Goal: Task Accomplishment & Management: Use online tool/utility

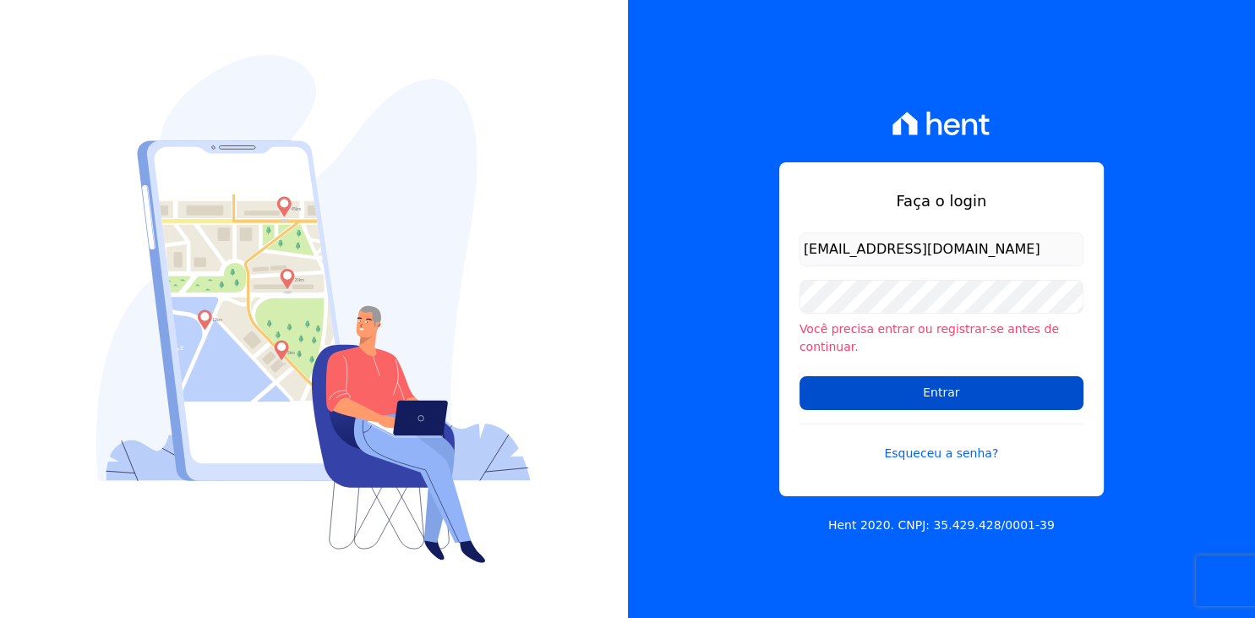
click at [913, 390] on input "Entrar" at bounding box center [942, 393] width 284 height 34
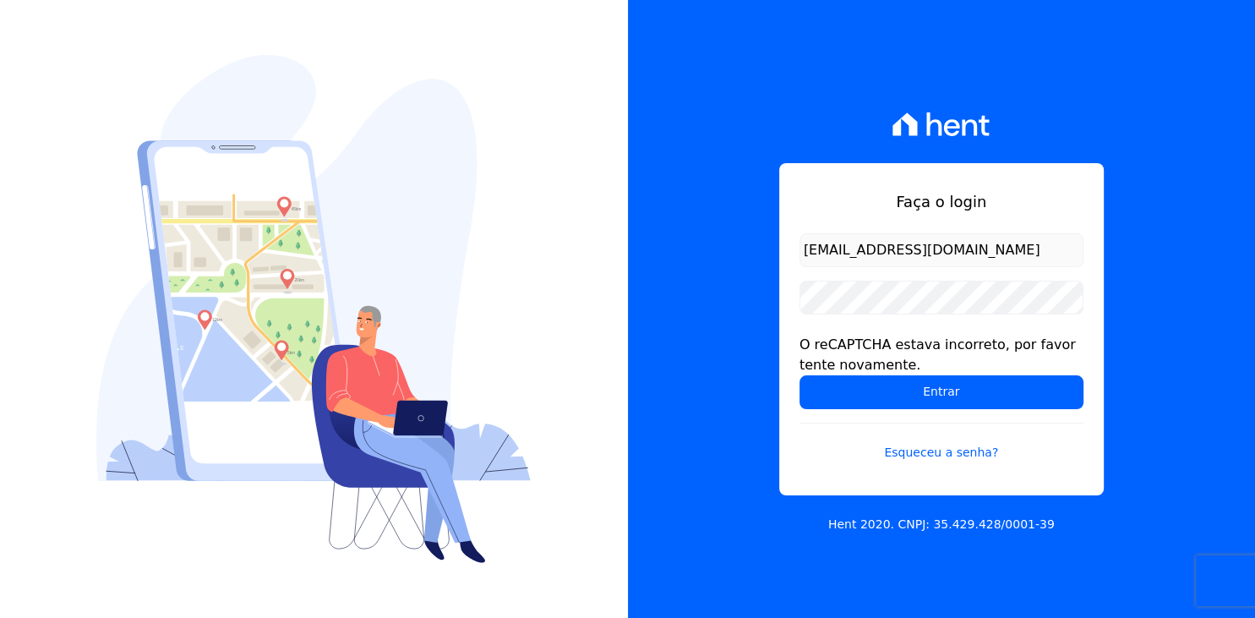
click at [921, 398] on input "Entrar" at bounding box center [942, 392] width 284 height 34
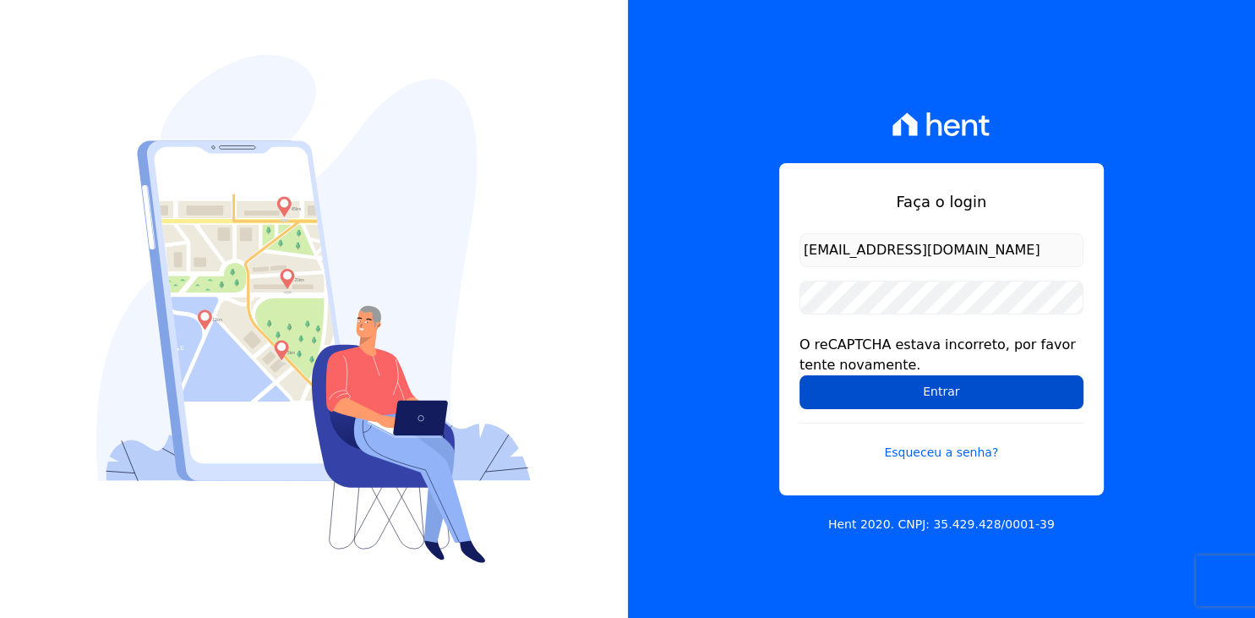
click at [972, 397] on input "Entrar" at bounding box center [942, 392] width 284 height 34
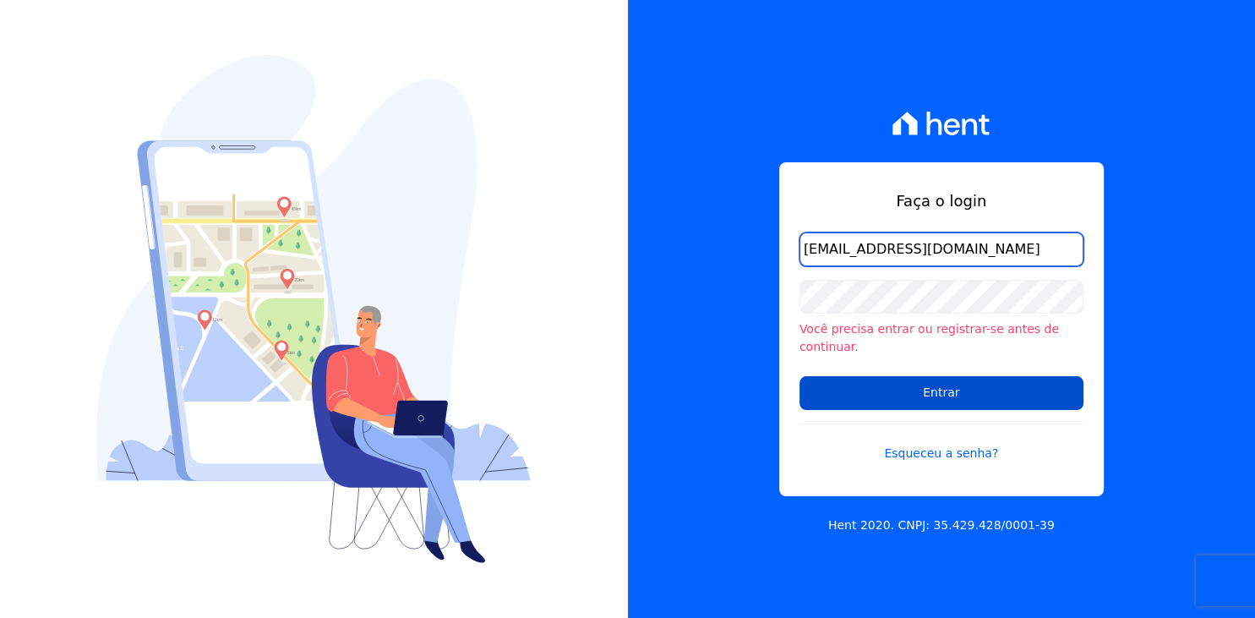
type input "[EMAIL_ADDRESS][DOMAIN_NAME]"
click at [954, 389] on input "Entrar" at bounding box center [942, 393] width 284 height 34
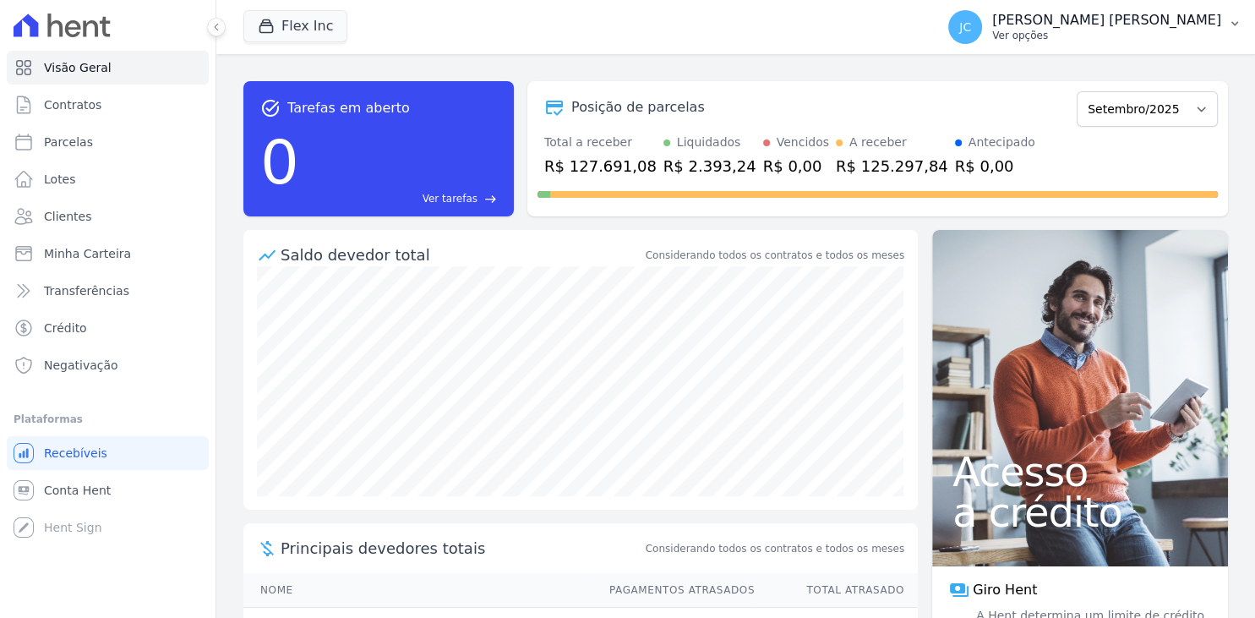
click at [1165, 32] on p "Ver opções" at bounding box center [1106, 36] width 229 height 14
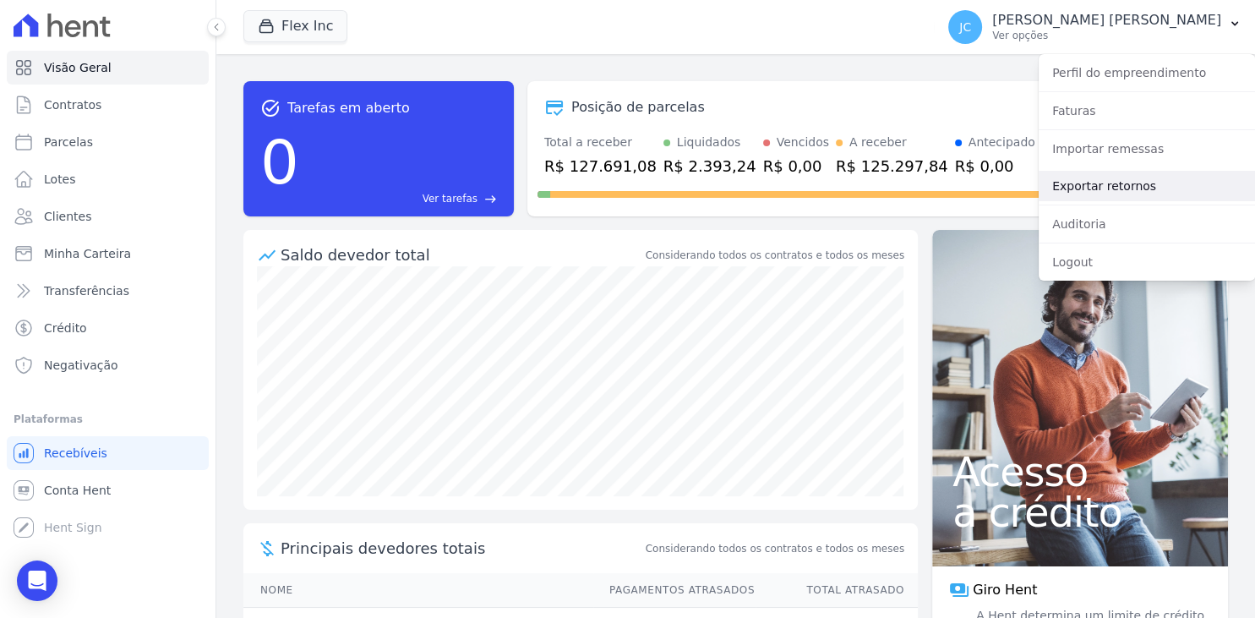
click at [1119, 188] on link "Exportar retornos" at bounding box center [1147, 186] width 216 height 30
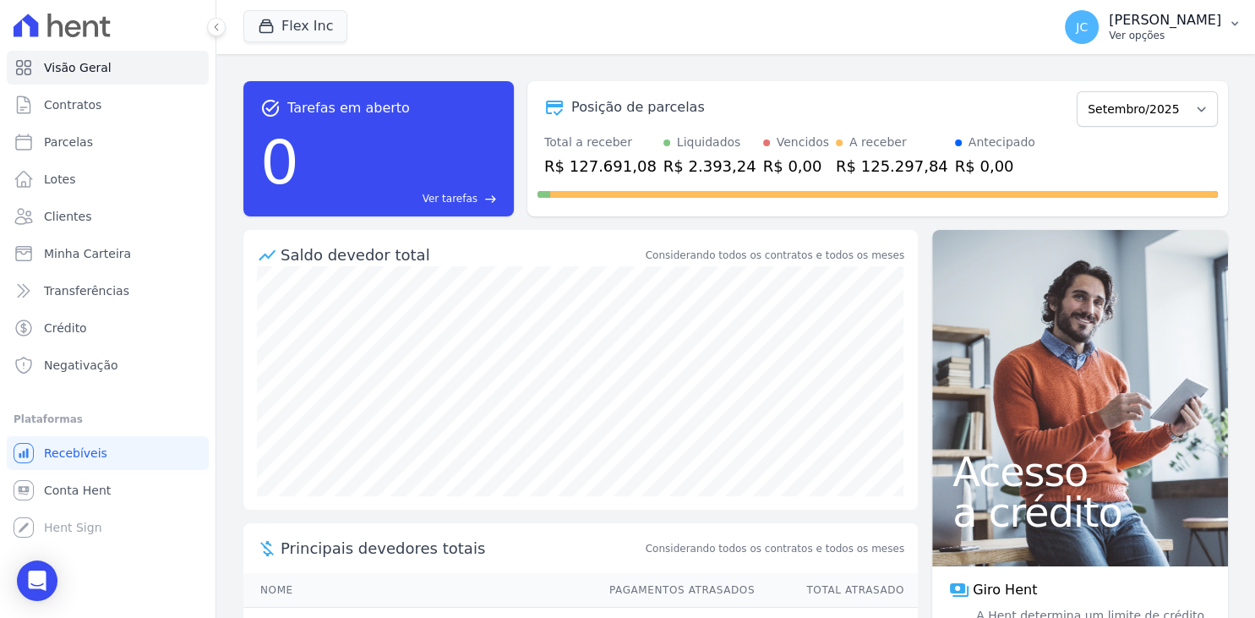
click at [1109, 21] on p "[PERSON_NAME]" at bounding box center [1165, 20] width 112 height 17
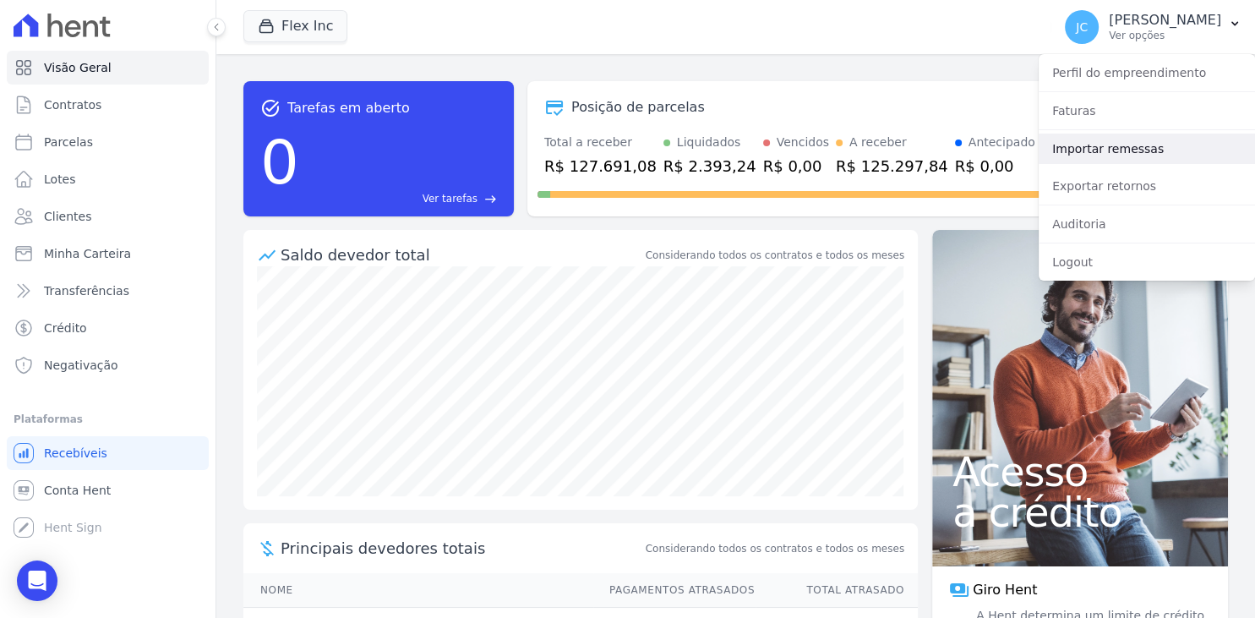
click at [1124, 150] on link "Importar remessas" at bounding box center [1147, 149] width 216 height 30
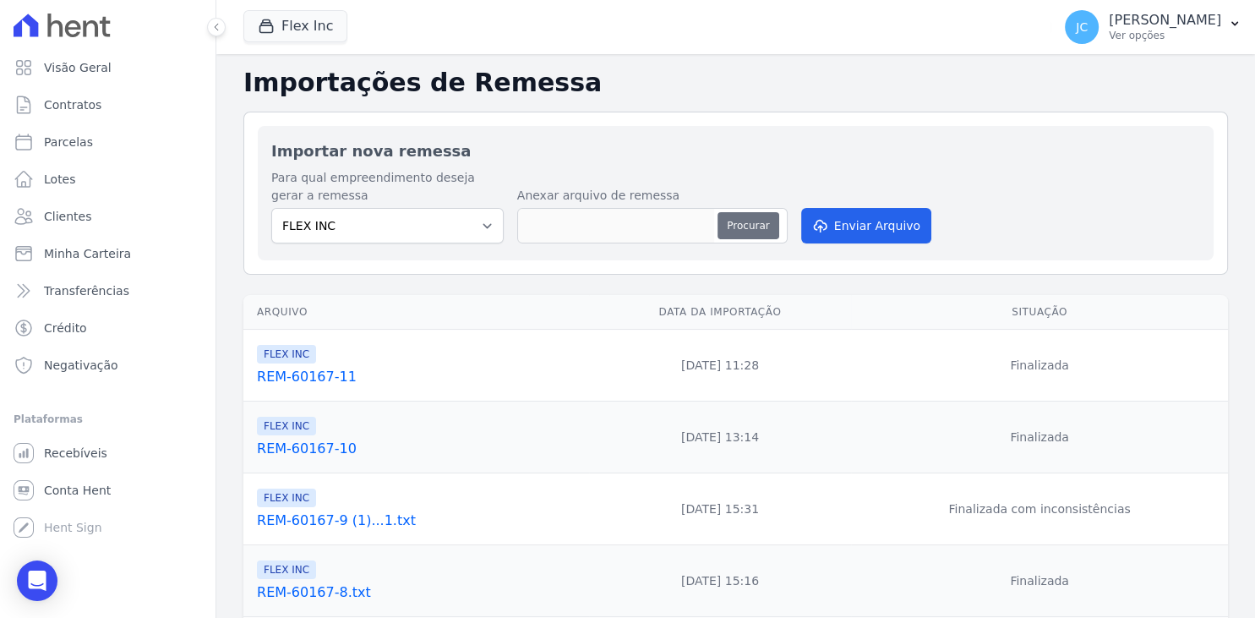
click at [749, 230] on button "Procurar" at bounding box center [748, 225] width 61 height 27
type input "REM-60167-12"
click at [877, 232] on button "Enviar Arquivo" at bounding box center [866, 226] width 130 height 36
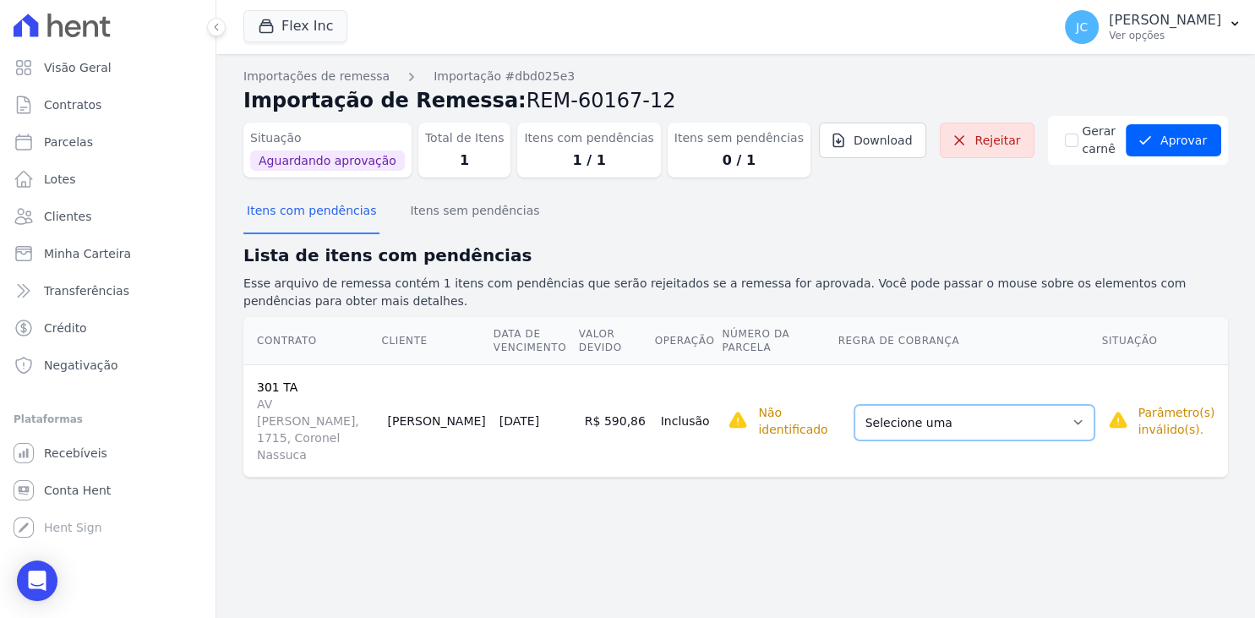
click at [855, 405] on select "Selecione uma Nova Parcela Avulsa Parcela Avulsa Existente Parcela Normal (21 X…" at bounding box center [975, 423] width 240 height 36
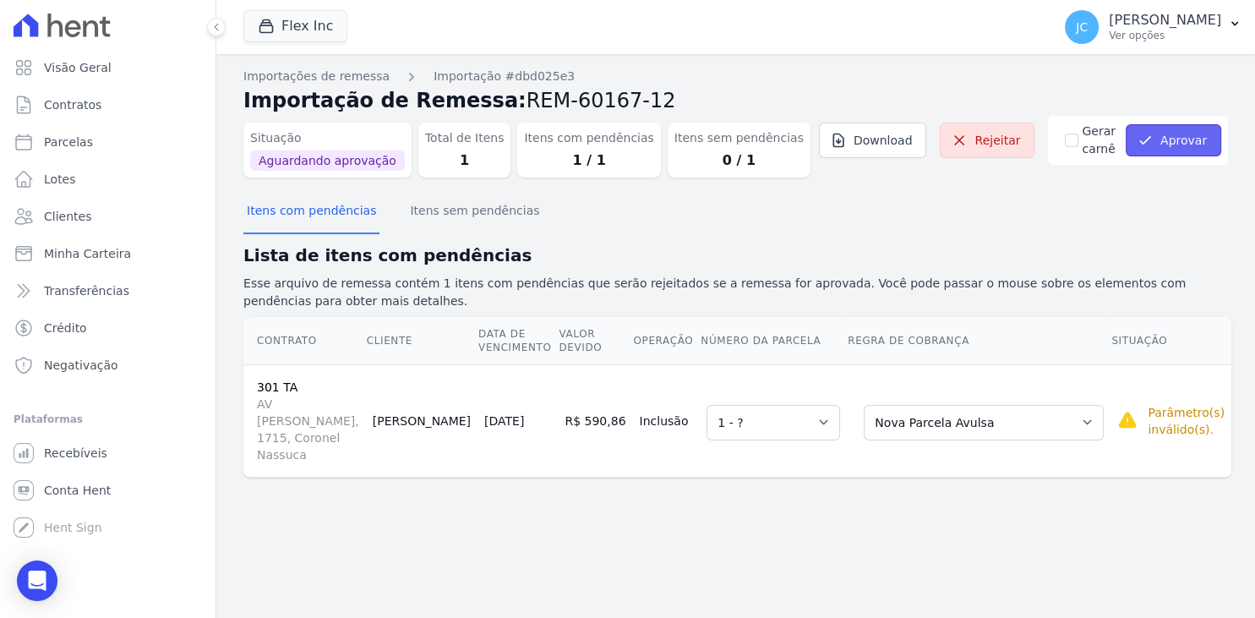
click at [1172, 134] on button "Aprovar" at bounding box center [1174, 140] width 96 height 32
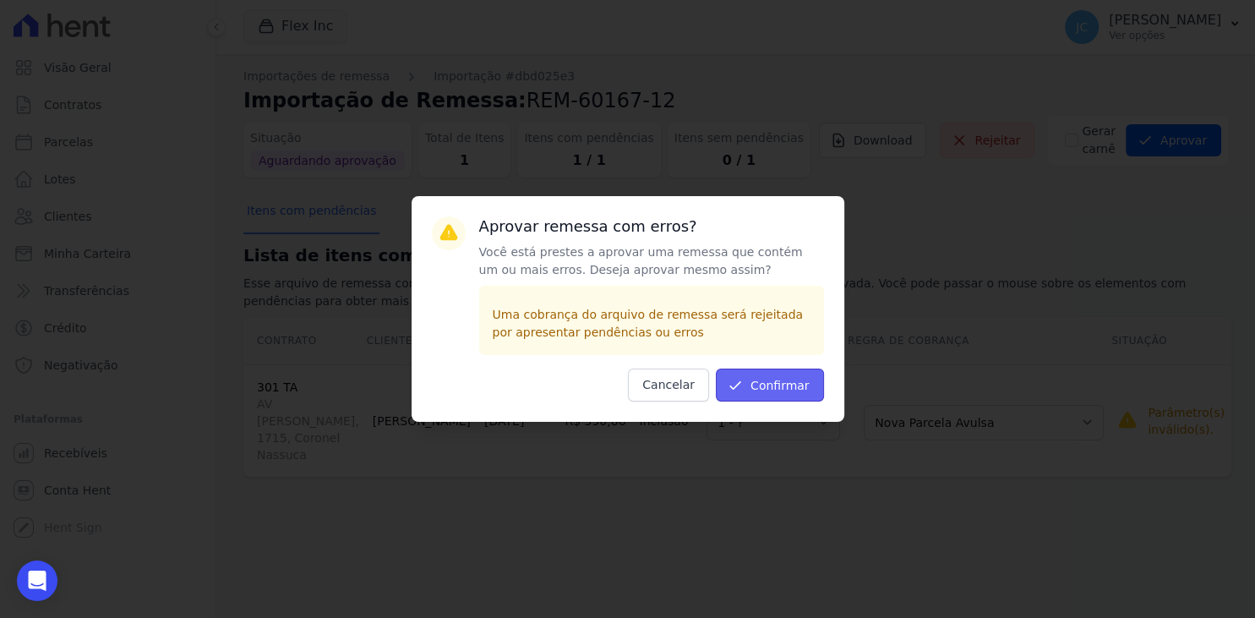
click at [783, 381] on button "Confirmar" at bounding box center [770, 385] width 108 height 33
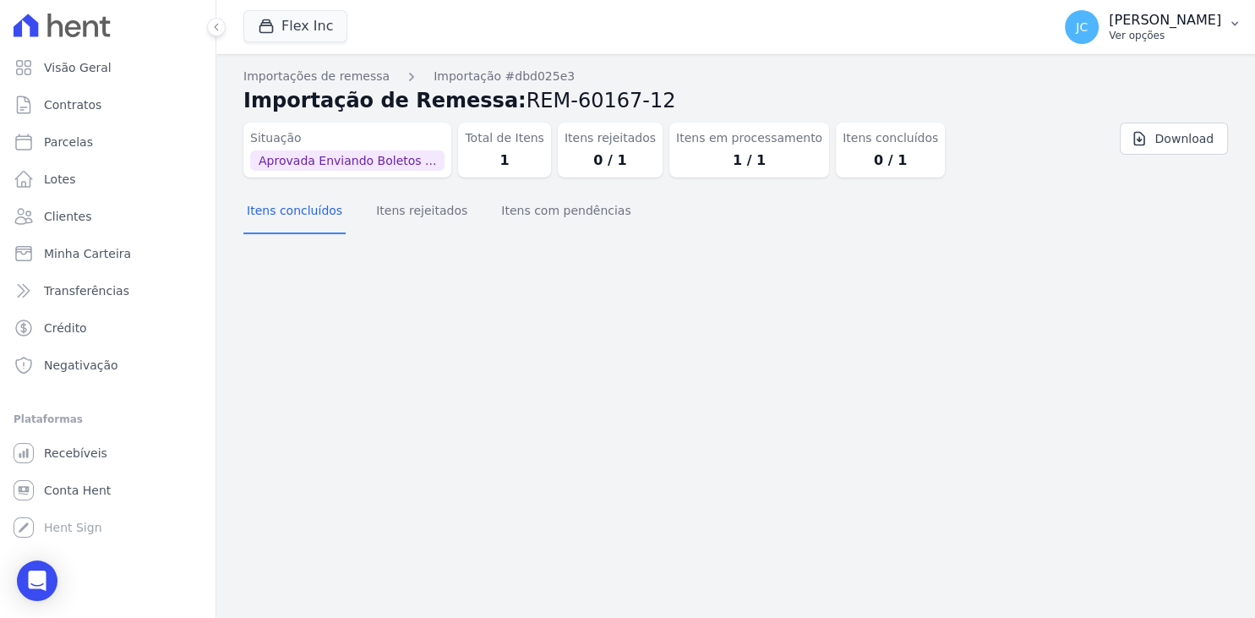
click at [1114, 26] on p "[PERSON_NAME]" at bounding box center [1165, 20] width 112 height 17
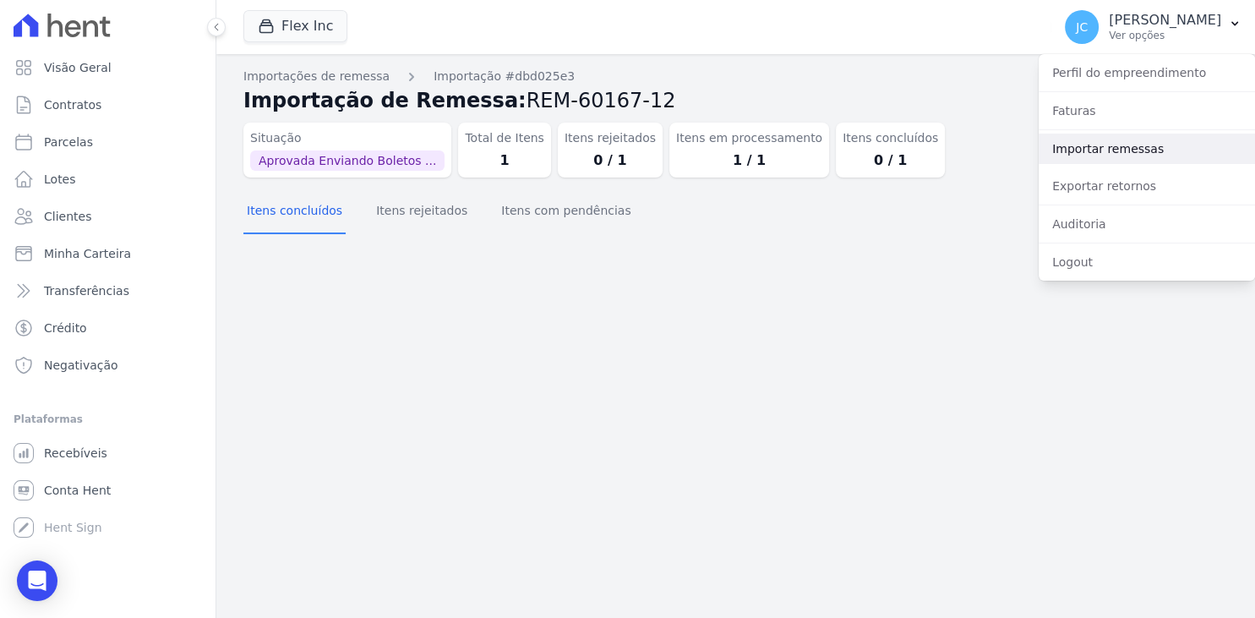
click at [1097, 147] on link "Importar remessas" at bounding box center [1147, 149] width 216 height 30
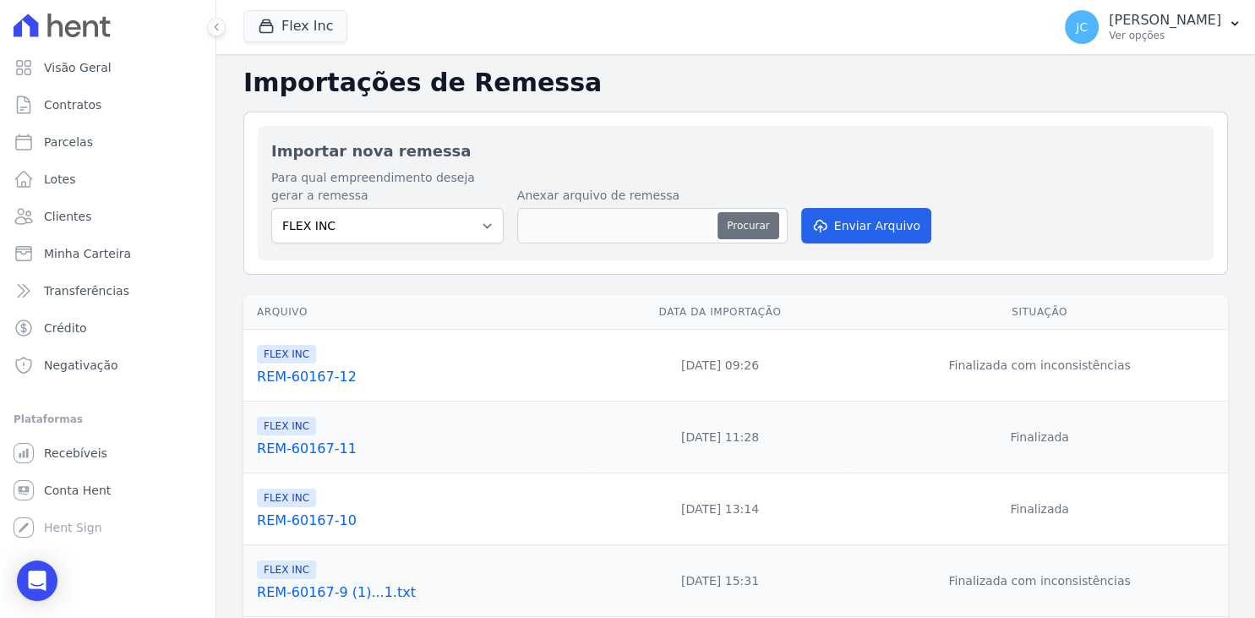
click at [734, 221] on button "Procurar" at bounding box center [748, 225] width 61 height 27
type input "REM-60167-13"
click at [861, 226] on button "Enviar Arquivo" at bounding box center [866, 226] width 130 height 36
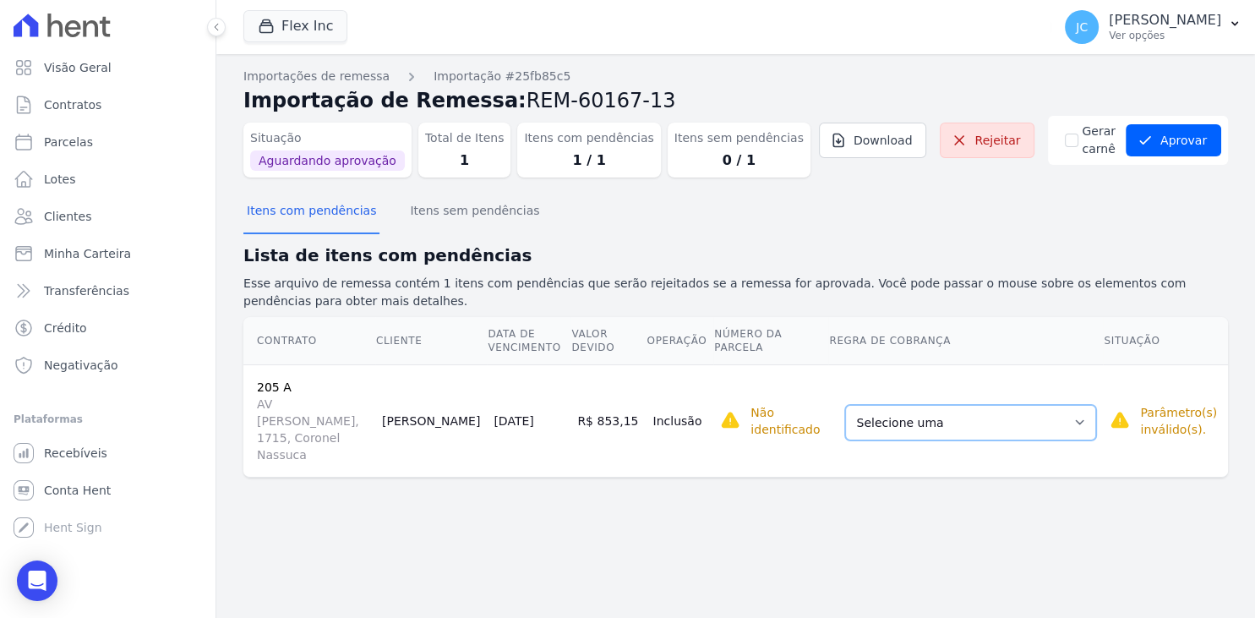
click at [845, 405] on select "Selecione uma Nova Parcela Avulsa Parcela Avulsa Existente Parcela Normal (19 X…" at bounding box center [970, 423] width 251 height 36
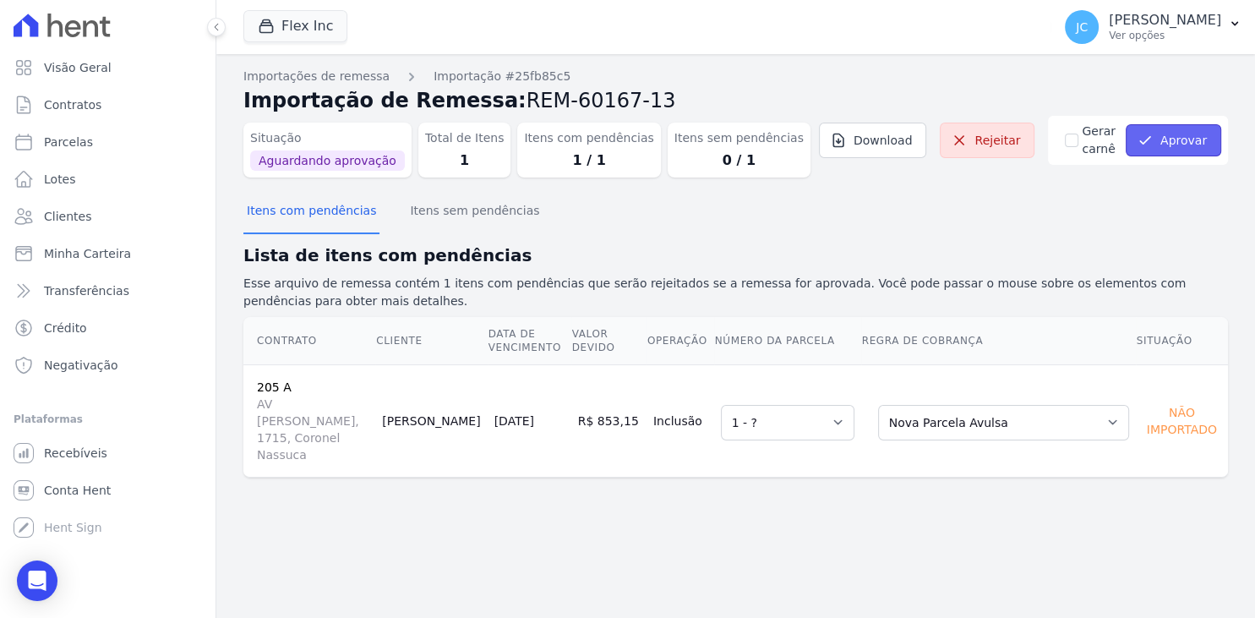
click at [1179, 145] on button "Aprovar" at bounding box center [1174, 140] width 96 height 32
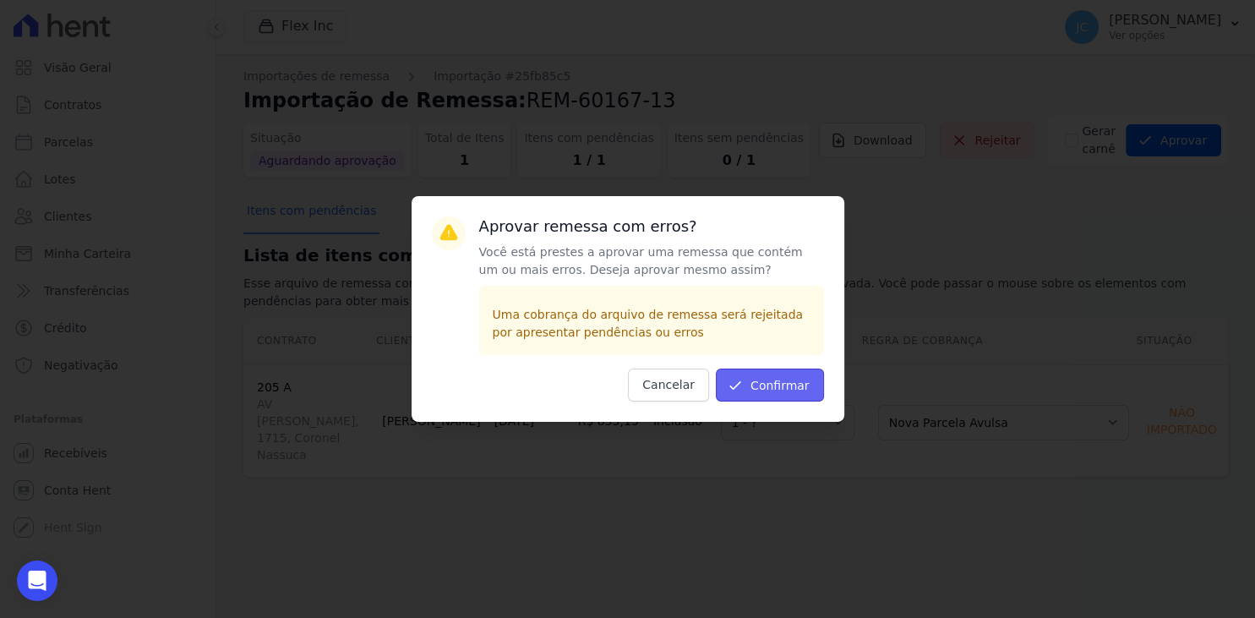
click at [803, 390] on button "Confirmar" at bounding box center [770, 385] width 108 height 33
